Goal: Find contact information: Find contact information

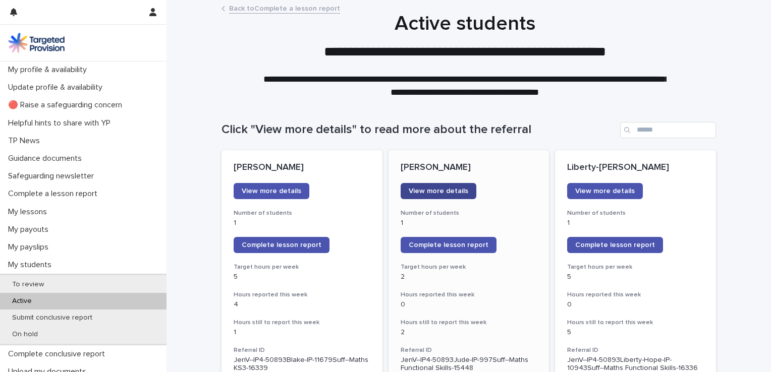
click at [445, 186] on link "View more details" at bounding box center [439, 191] width 76 height 16
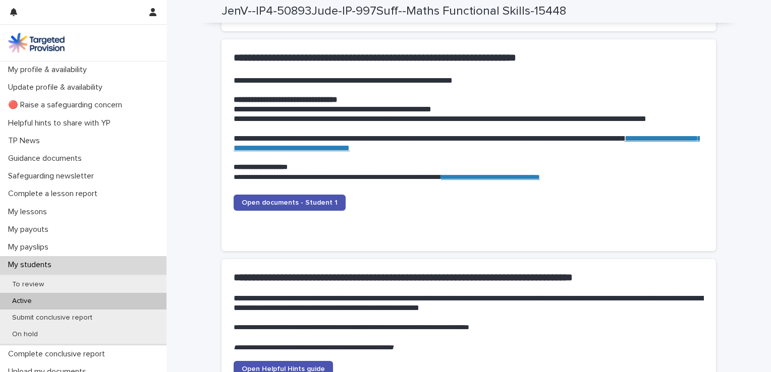
scroll to position [1009, 0]
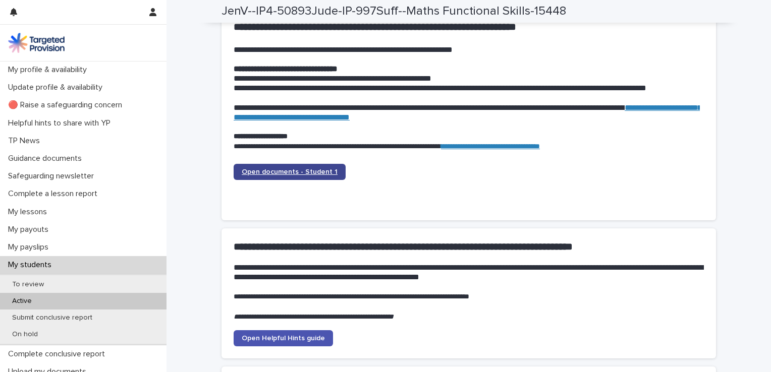
click at [303, 173] on span "Open documents - Student 1" at bounding box center [290, 172] width 96 height 7
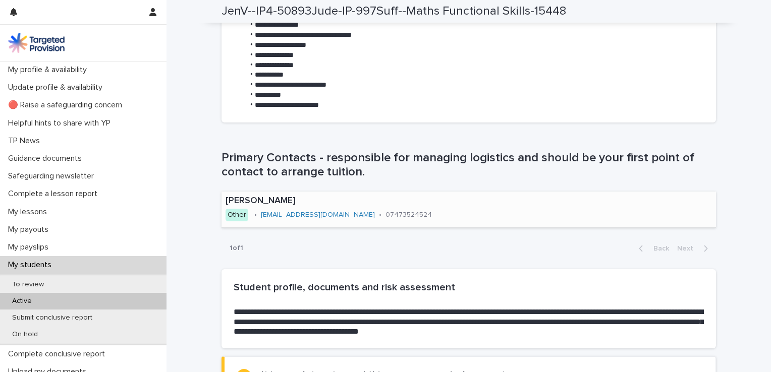
scroll to position [593, 0]
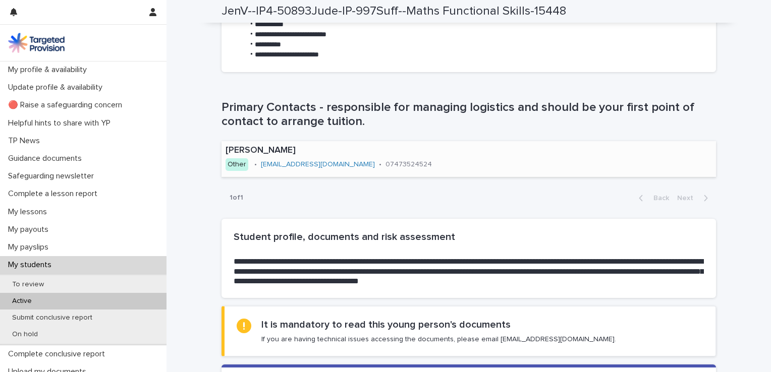
click at [254, 163] on div "[PERSON_NAME] Other • [EMAIL_ADDRESS][DOMAIN_NAME] • 07473524524" at bounding box center [364, 158] width 285 height 35
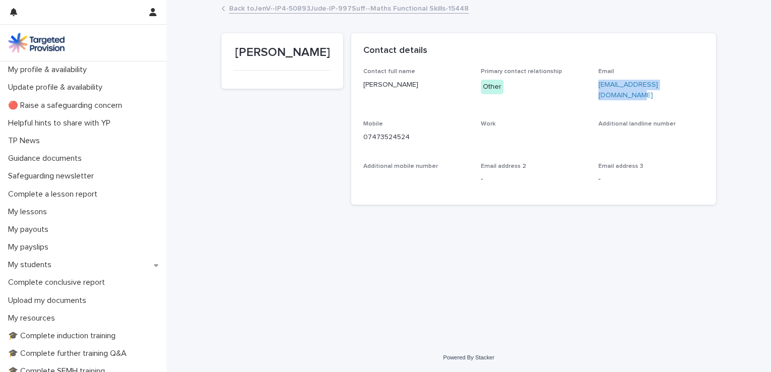
drag, startPoint x: 596, startPoint y: 84, endPoint x: 687, endPoint y: 85, distance: 91.9
click at [687, 85] on div "Contact full name [PERSON_NAME] Primary contact relationship Other Email [EMAIL…" at bounding box center [533, 130] width 341 height 124
copy link "[EMAIL_ADDRESS][DOMAIN_NAME]"
